Goal: Task Accomplishment & Management: Use online tool/utility

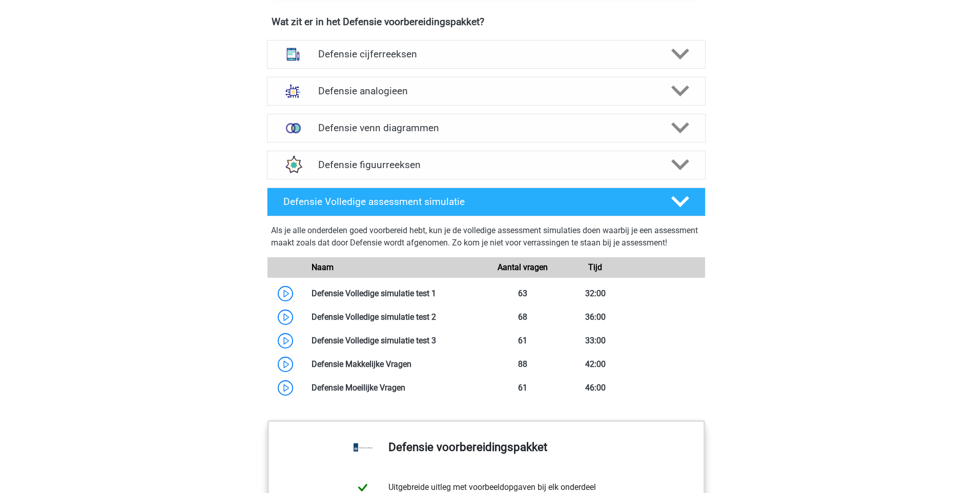
scroll to position [820, 0]
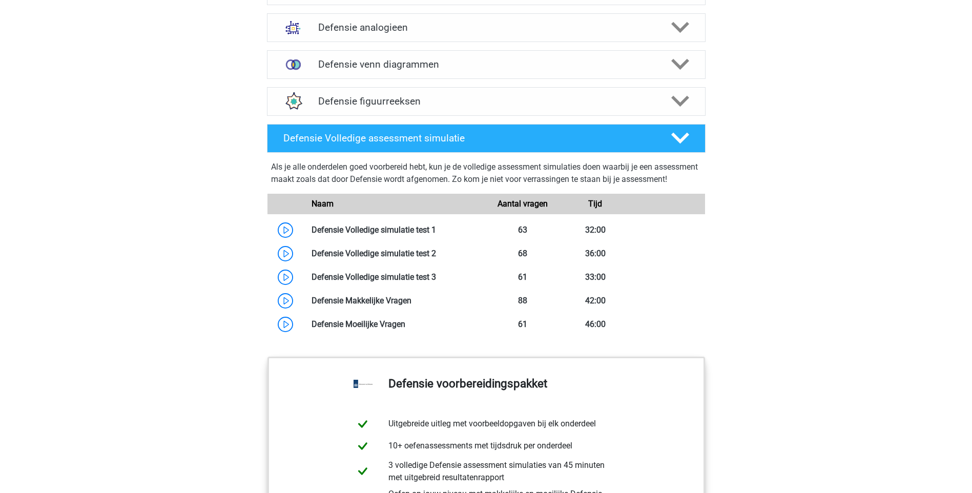
click at [818, 223] on div "Registreer Nederlands" at bounding box center [486, 33] width 972 height 1707
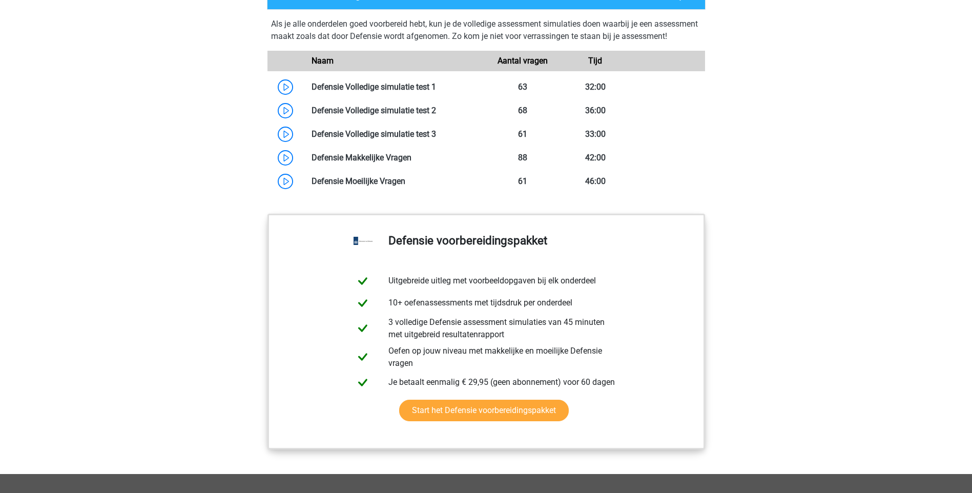
scroll to position [967, 0]
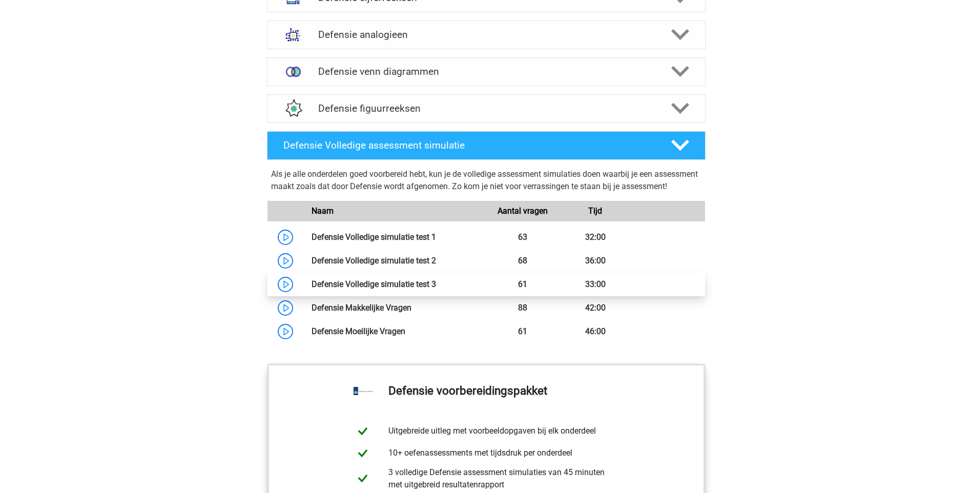
scroll to position [820, 0]
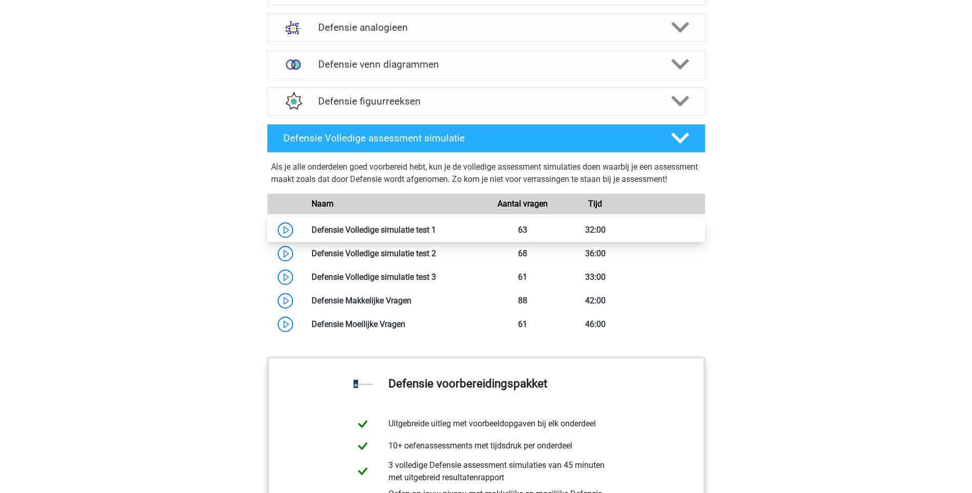
click at [436, 234] on link at bounding box center [436, 230] width 0 height 10
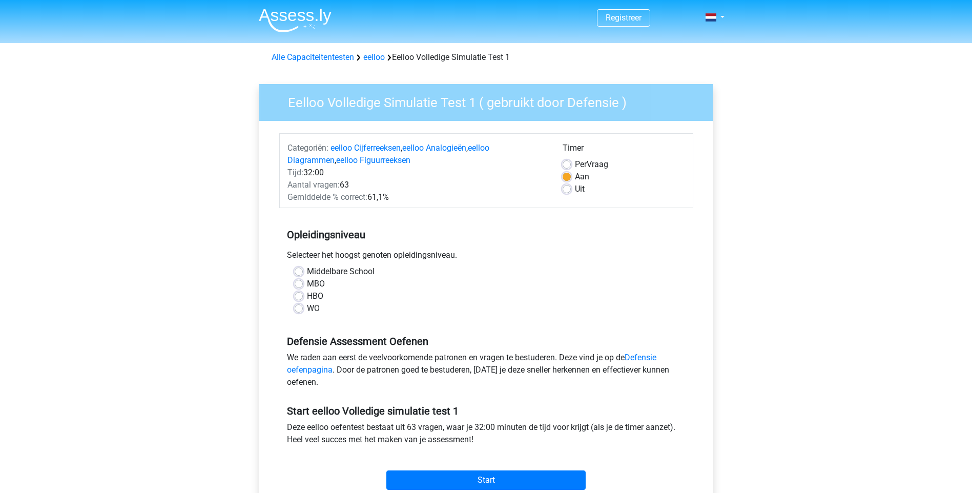
click at [312, 307] on label "WO" at bounding box center [313, 308] width 13 height 12
click at [303, 307] on input "WO" at bounding box center [299, 307] width 8 height 10
radio input "true"
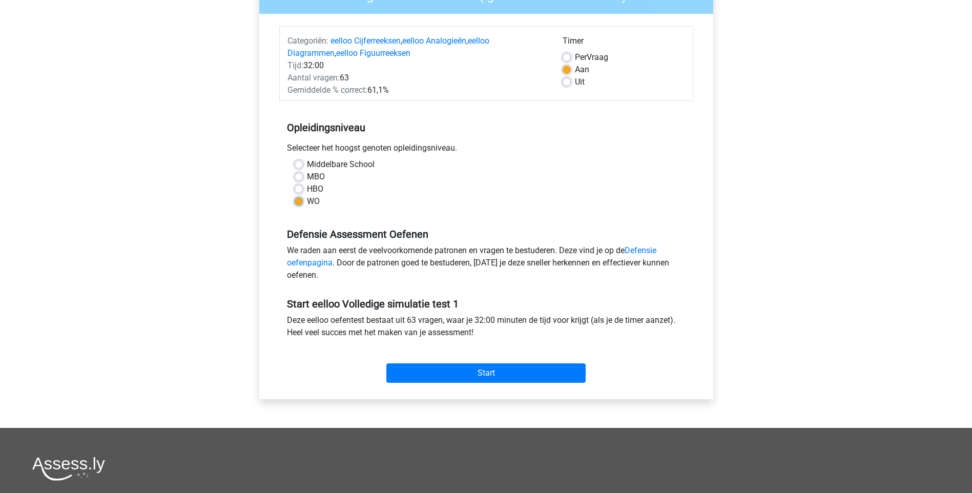
scroll to position [51, 0]
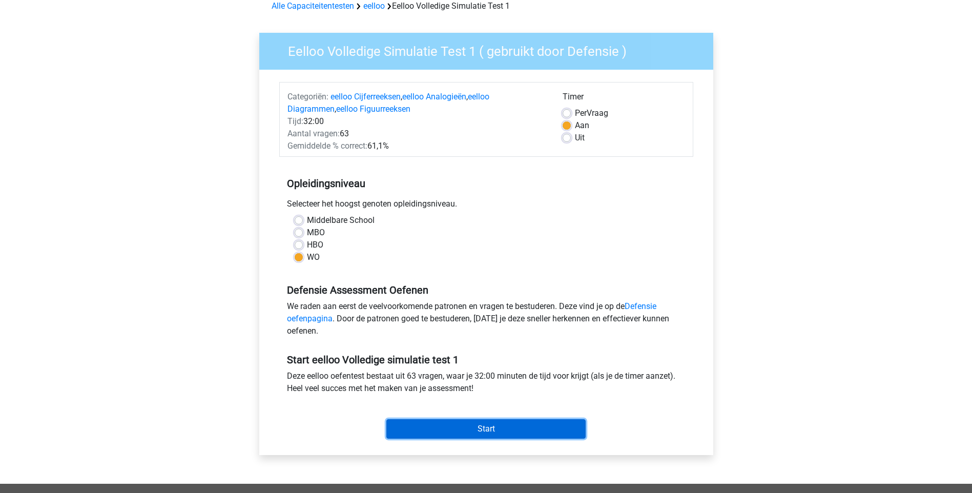
click at [514, 423] on input "Start" at bounding box center [485, 428] width 199 height 19
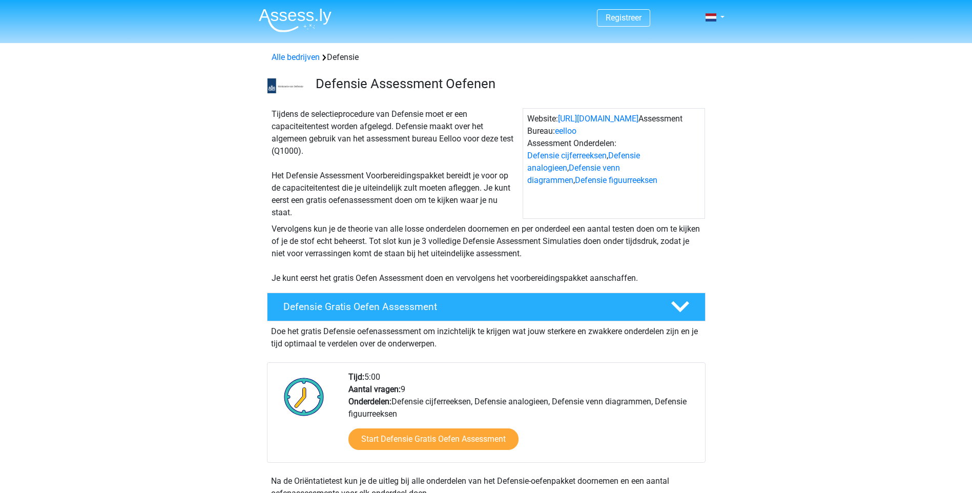
scroll to position [820, 0]
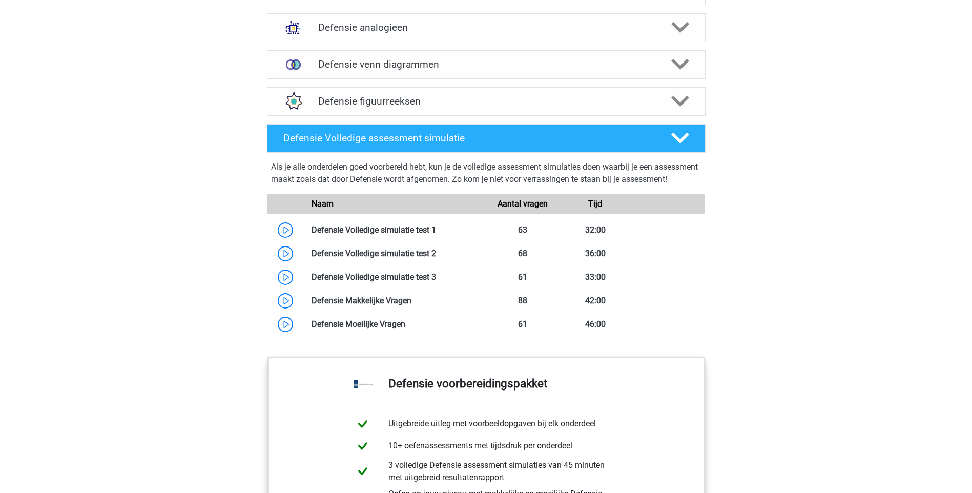
click at [163, 348] on div "Registreer Nederlands" at bounding box center [486, 33] width 972 height 1707
click at [436, 282] on link at bounding box center [436, 277] width 0 height 10
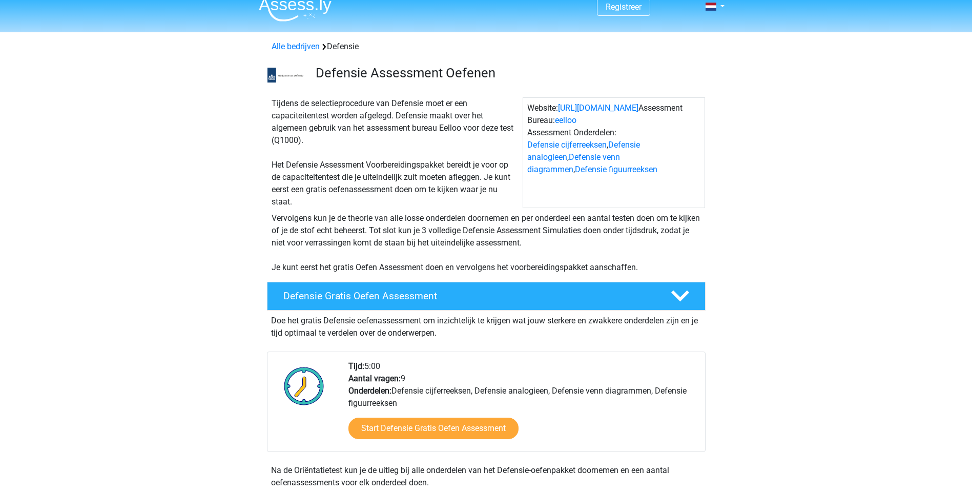
scroll to position [0, 0]
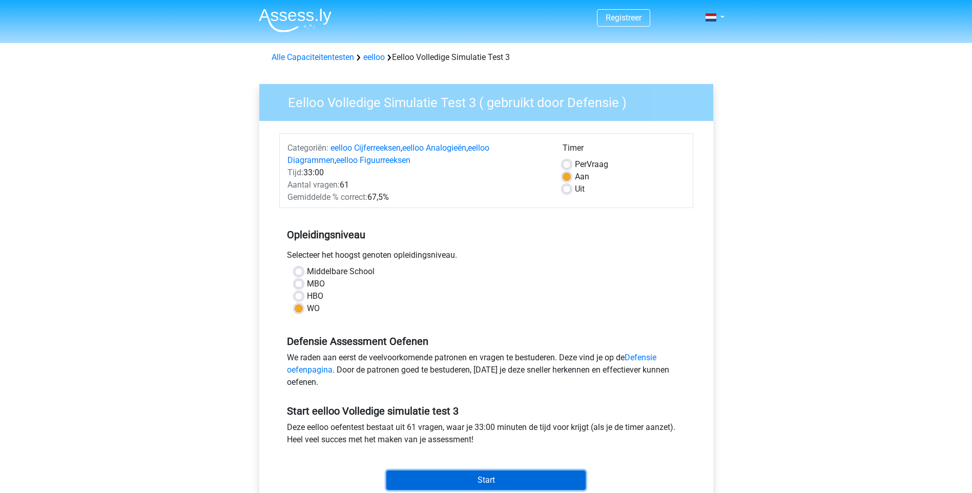
click at [485, 478] on input "Start" at bounding box center [485, 479] width 199 height 19
